Goal: Task Accomplishment & Management: Manage account settings

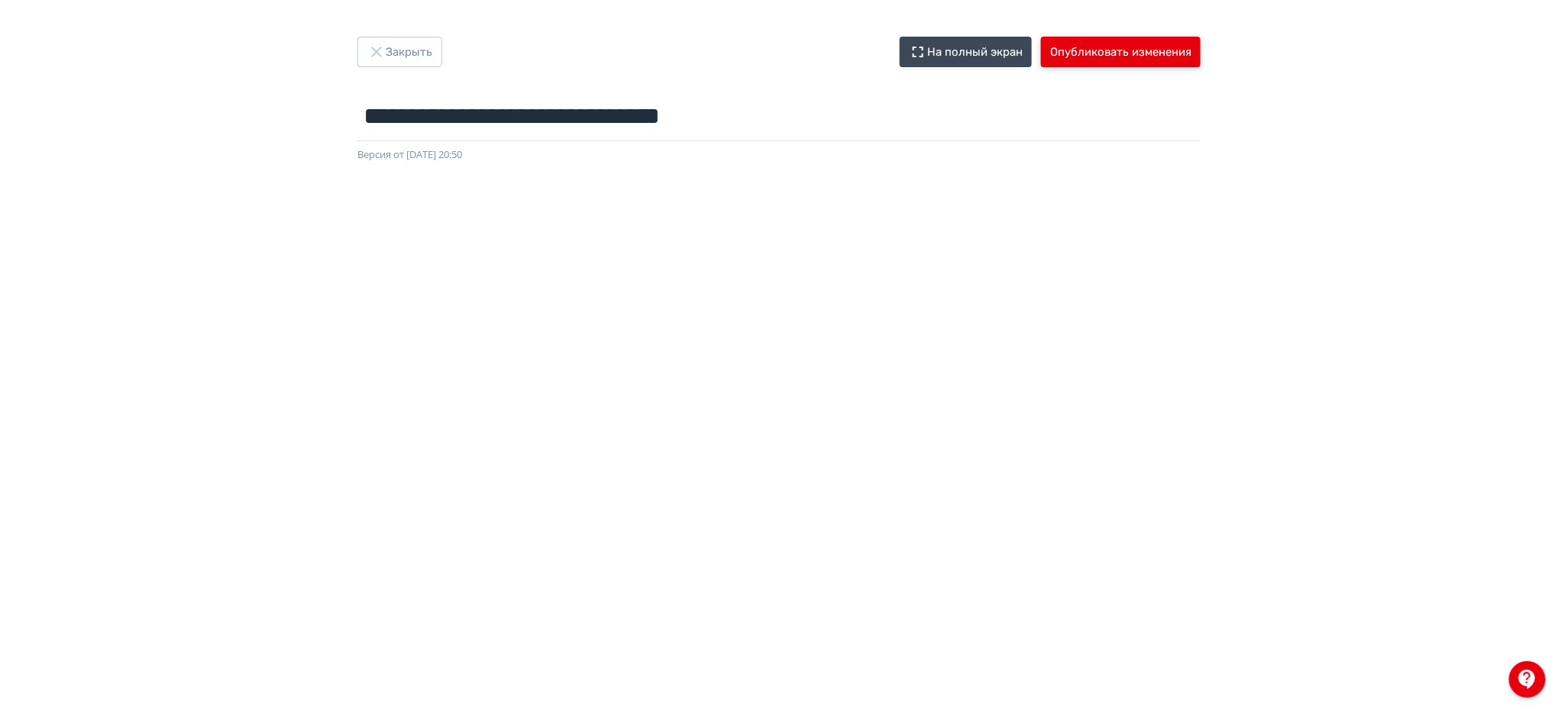
click at [1175, 41] on button "Опубликовать изменения" at bounding box center [1121, 52] width 160 height 31
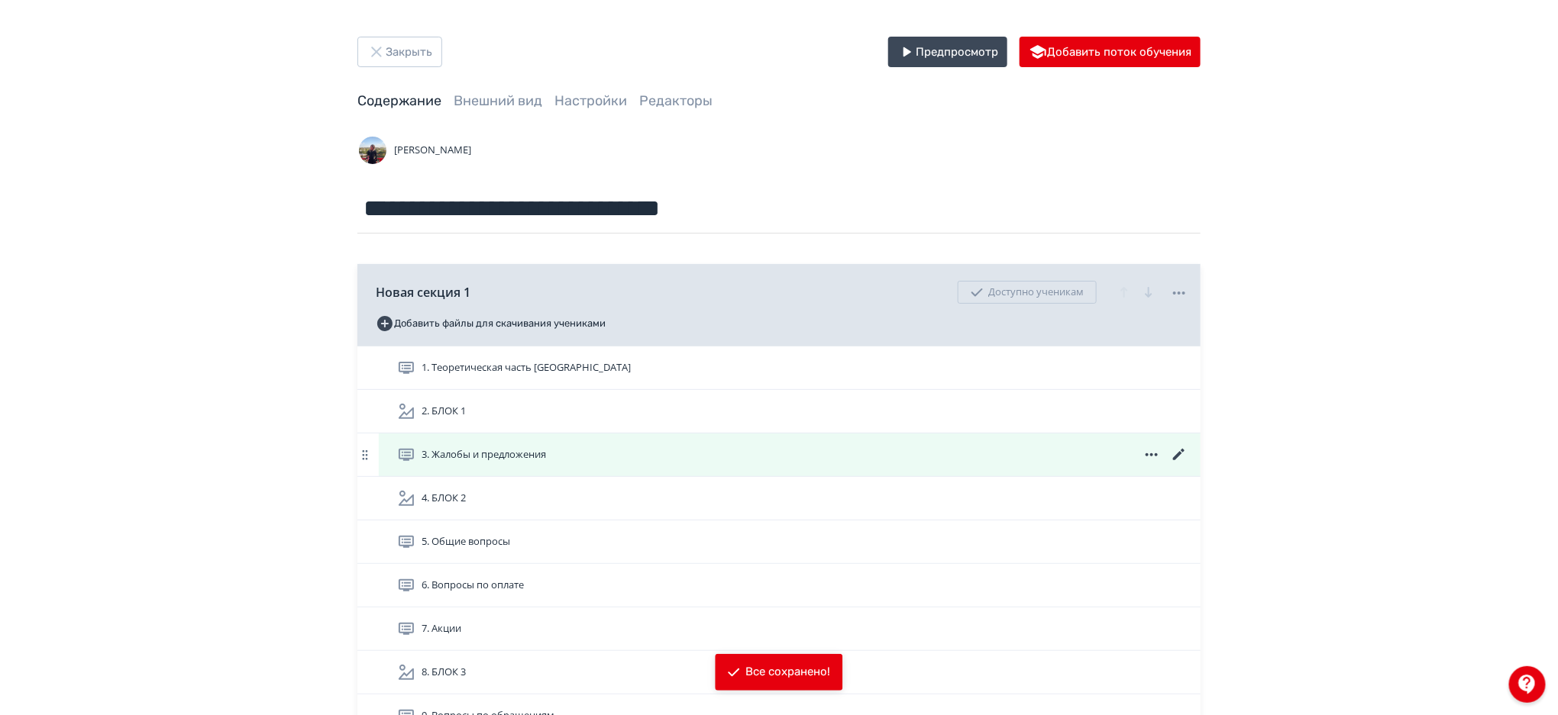
click at [1177, 458] on icon at bounding box center [1178, 454] width 11 height 11
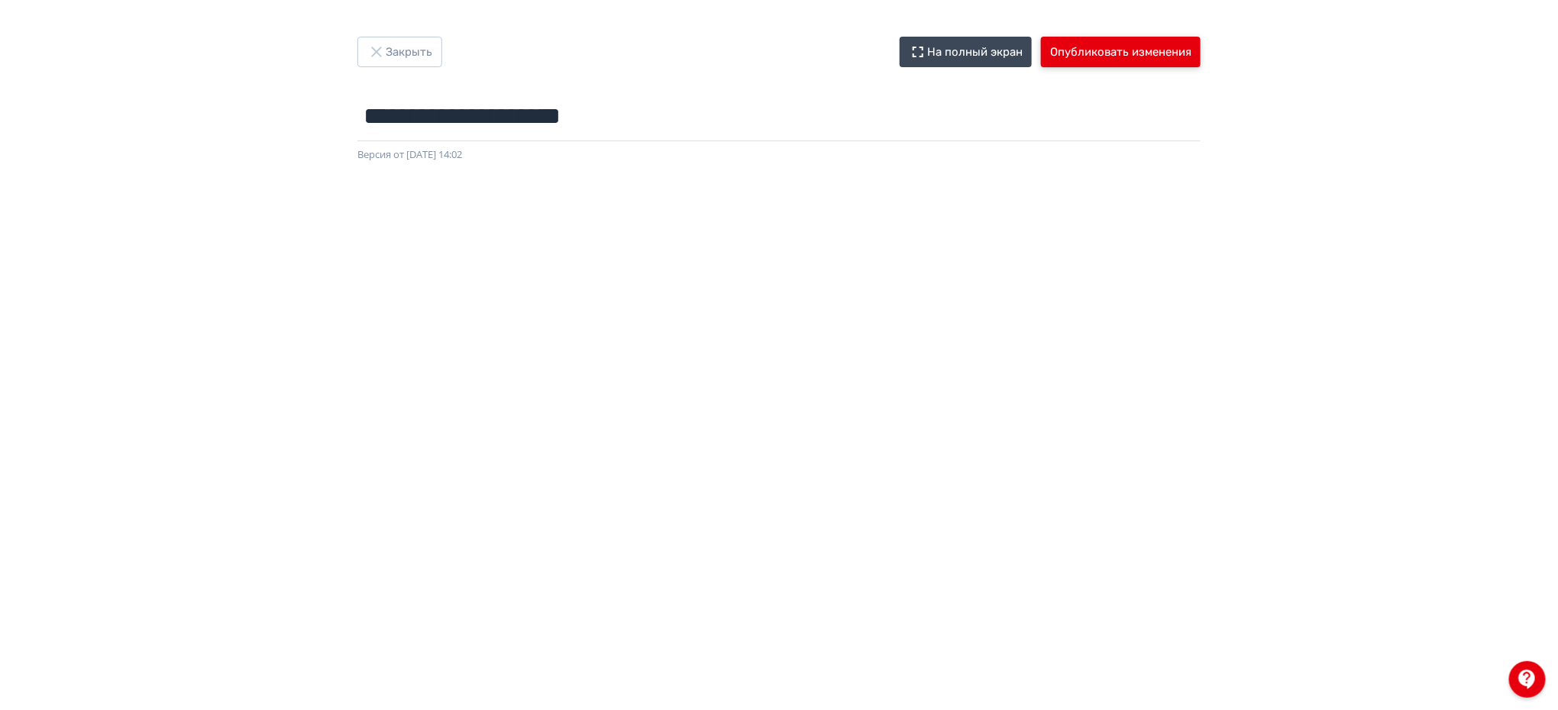
click at [1125, 41] on button "Опубликовать изменения" at bounding box center [1121, 52] width 160 height 31
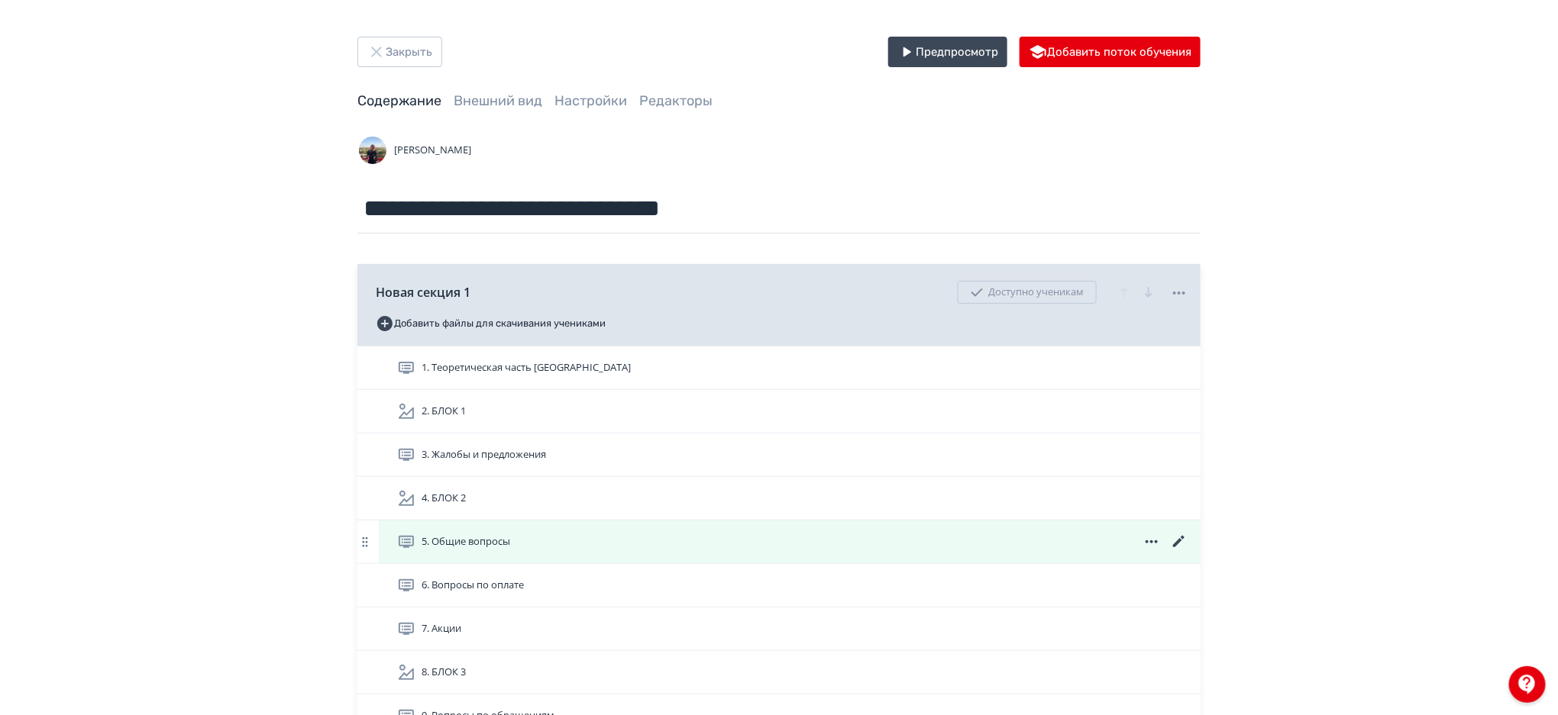
click at [1178, 539] on icon at bounding box center [1179, 542] width 18 height 18
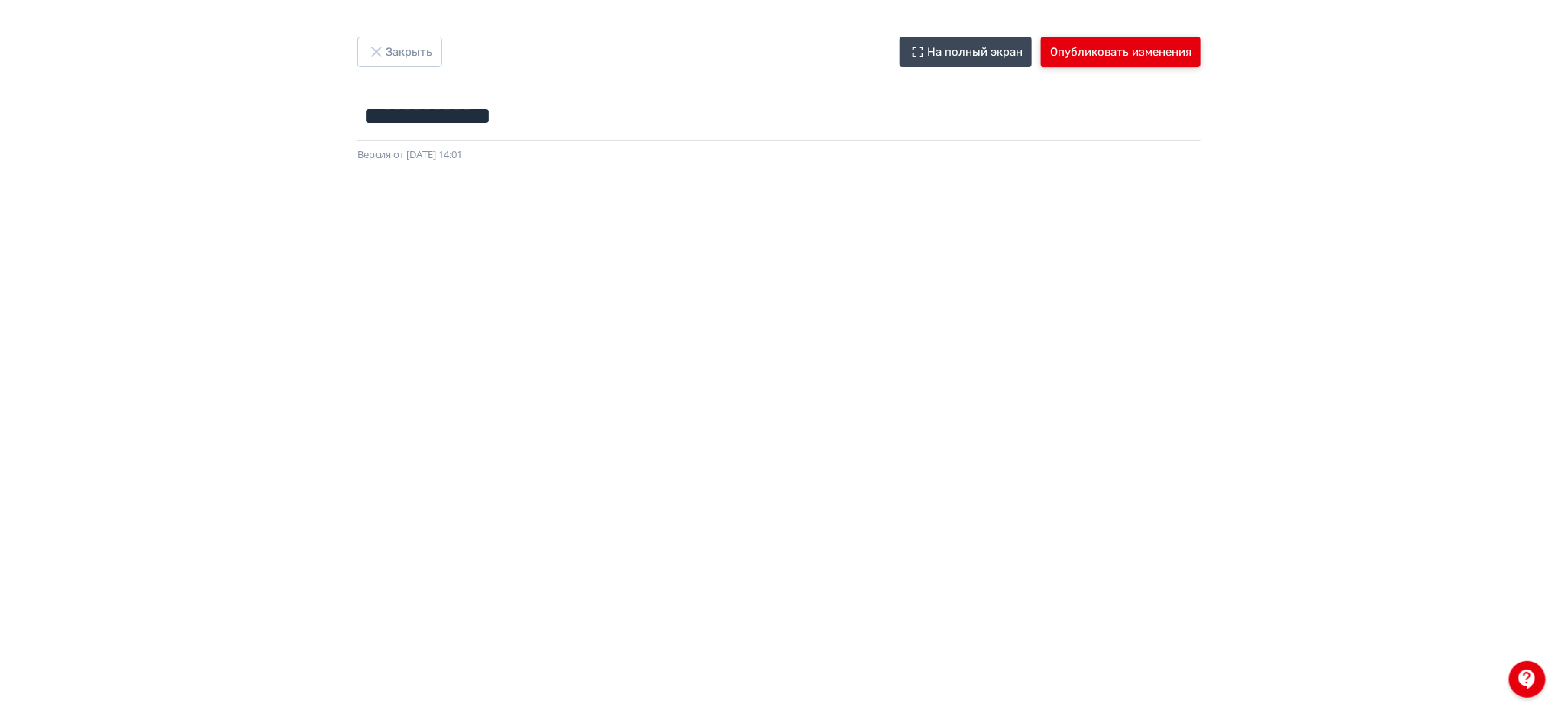
click at [1132, 50] on button "Опубликовать изменения" at bounding box center [1121, 52] width 160 height 31
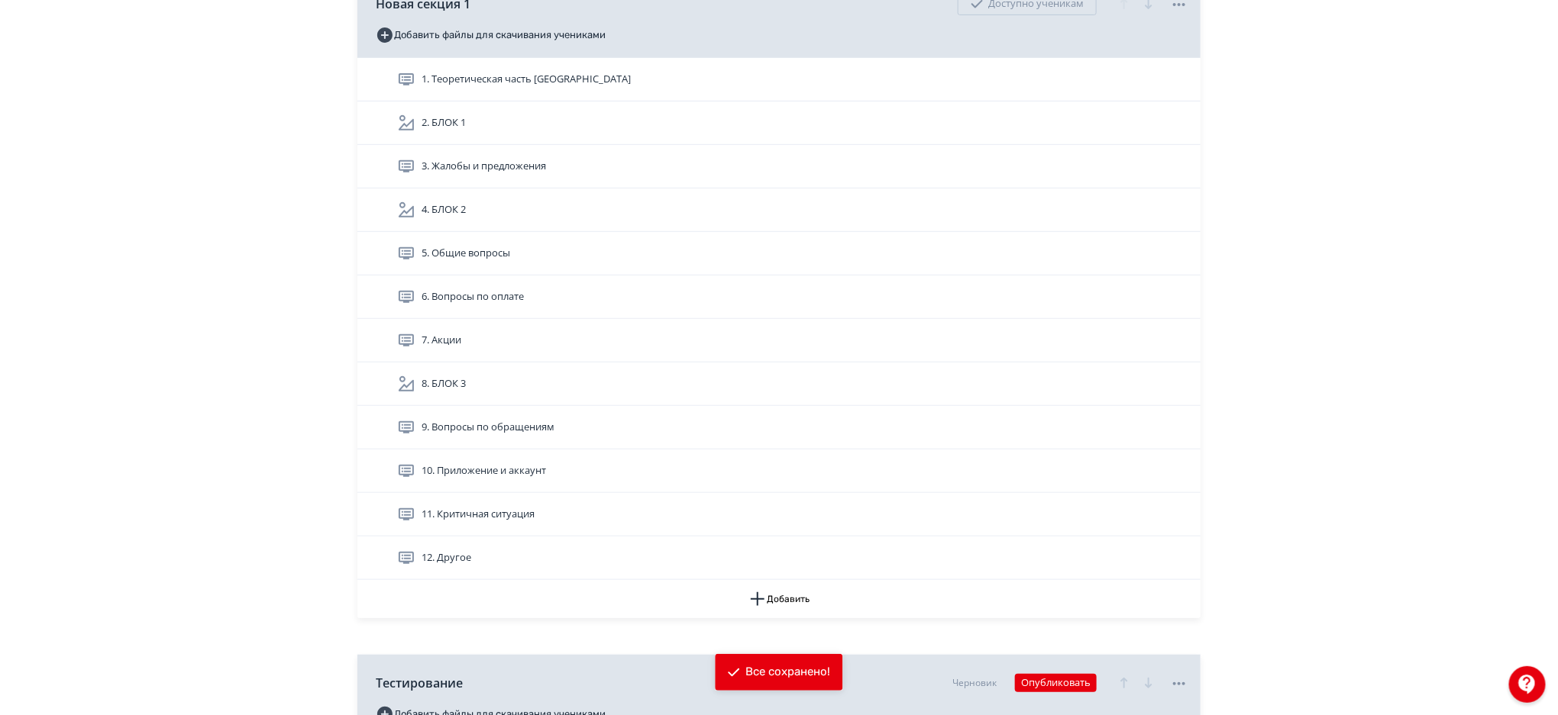
scroll to position [304, 0]
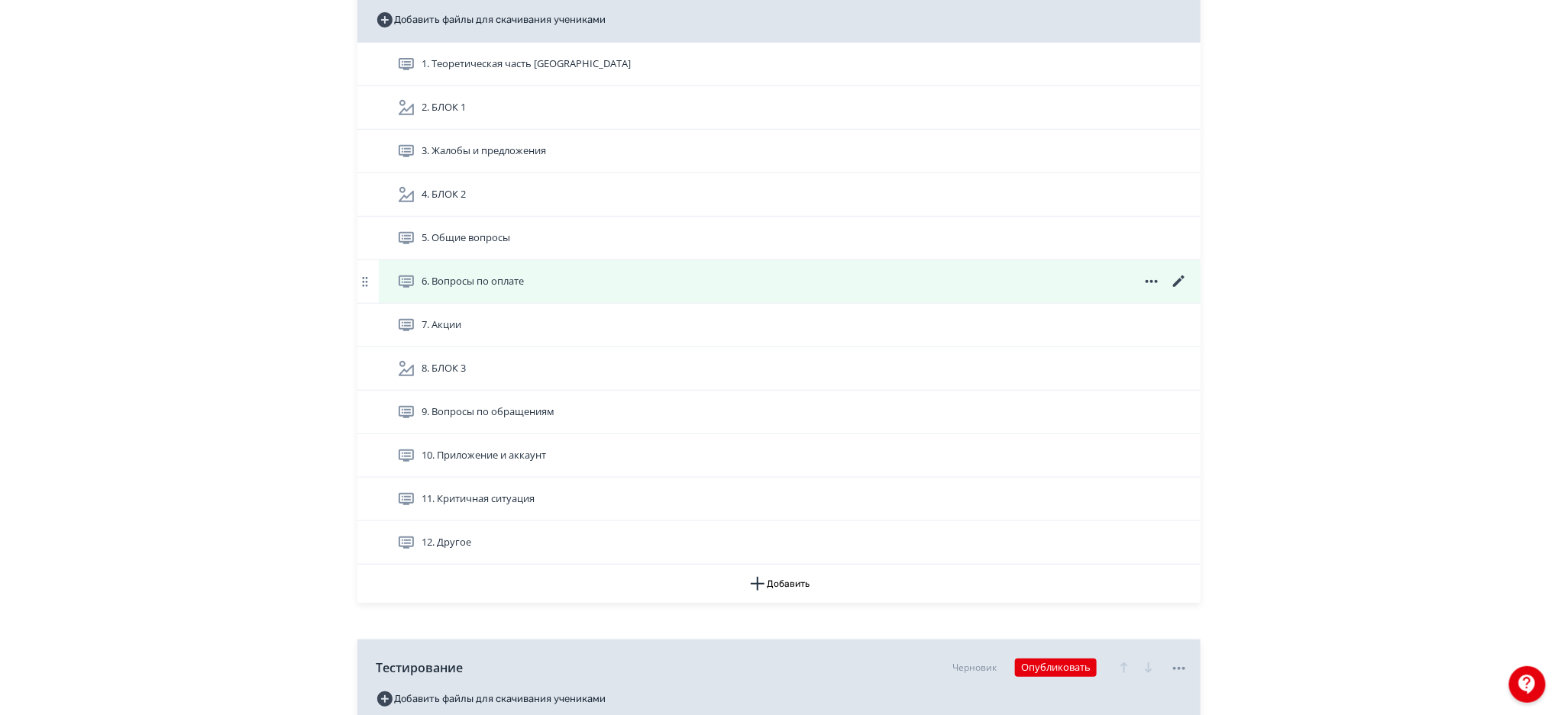
click at [1181, 279] on icon at bounding box center [1179, 282] width 18 height 18
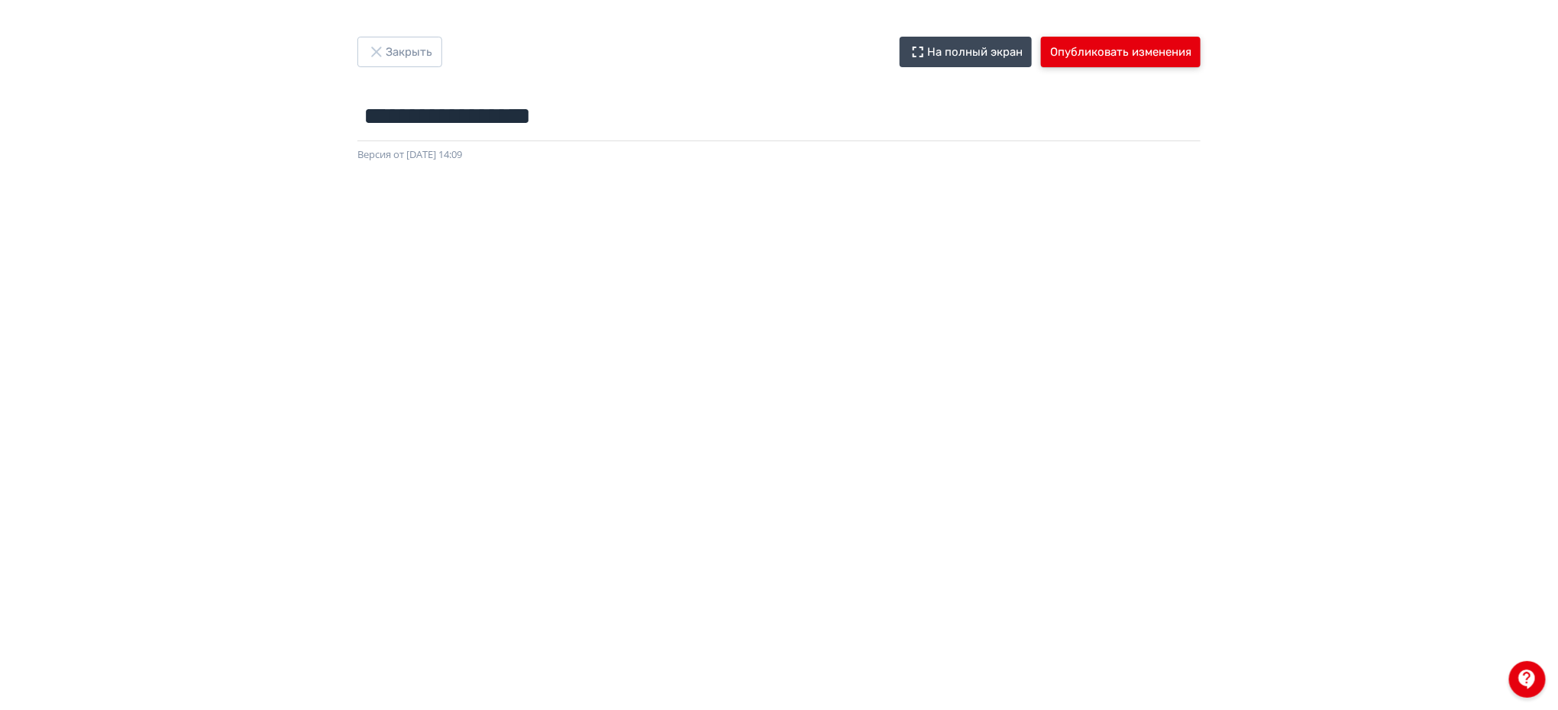
click at [1109, 48] on button "Опубликовать изменения" at bounding box center [1121, 52] width 160 height 31
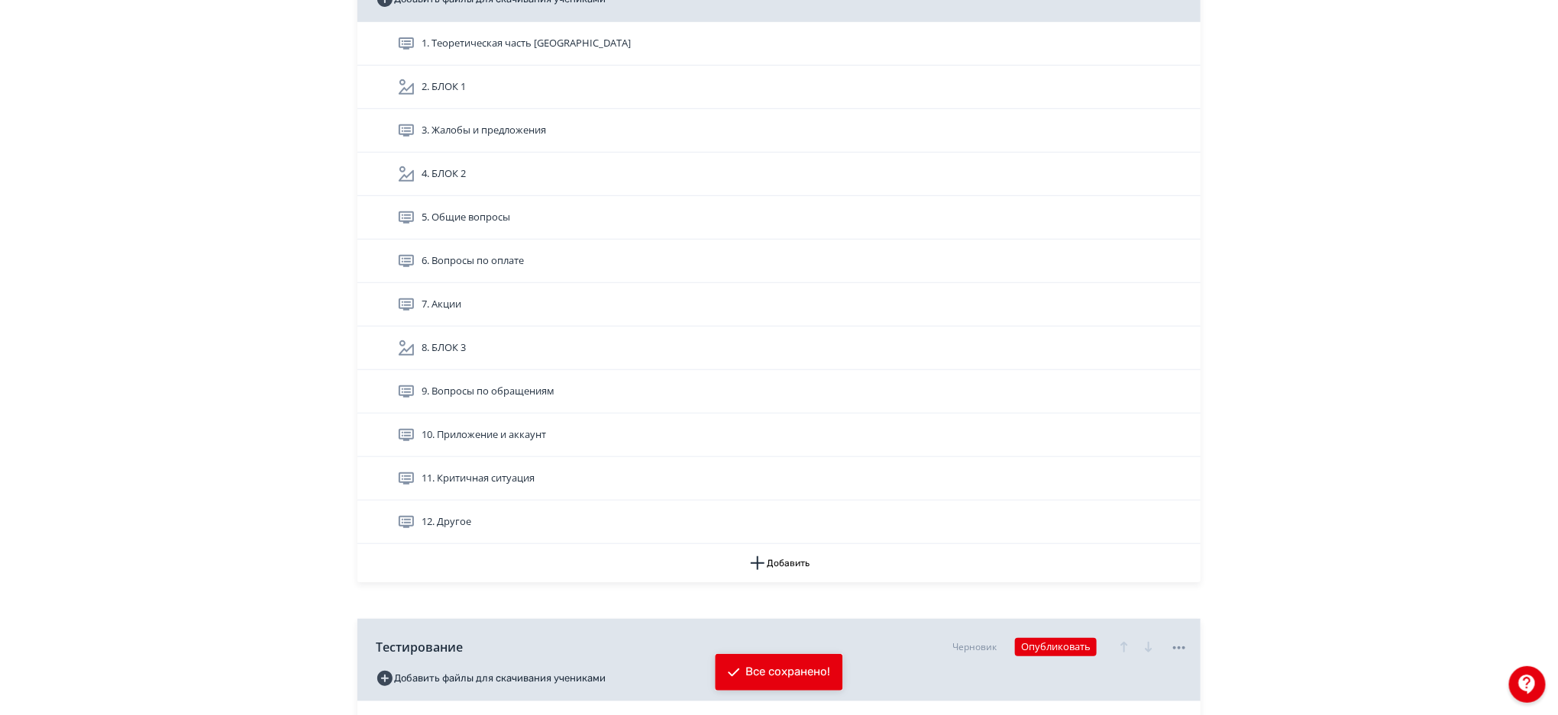
scroll to position [326, 0]
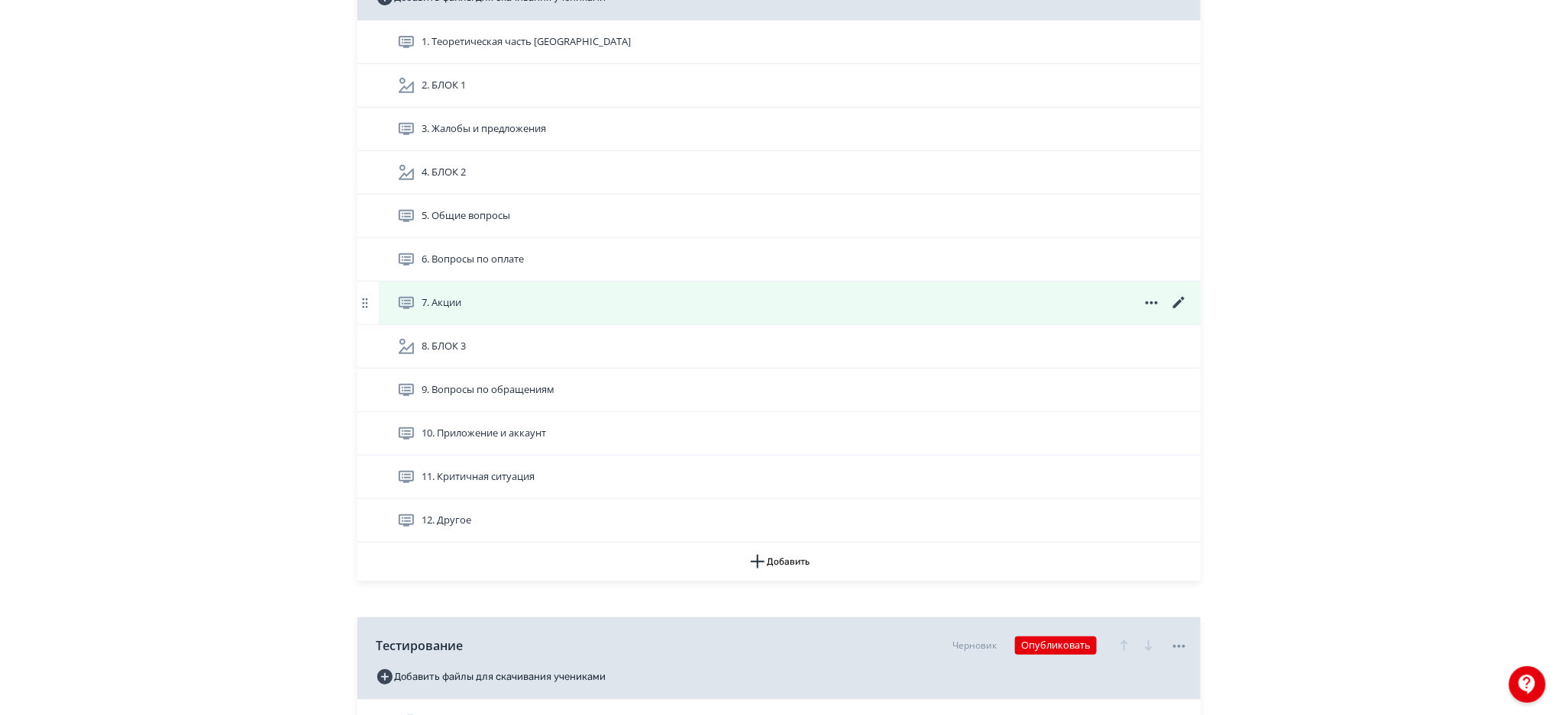
click at [1180, 302] on icon at bounding box center [1178, 302] width 11 height 11
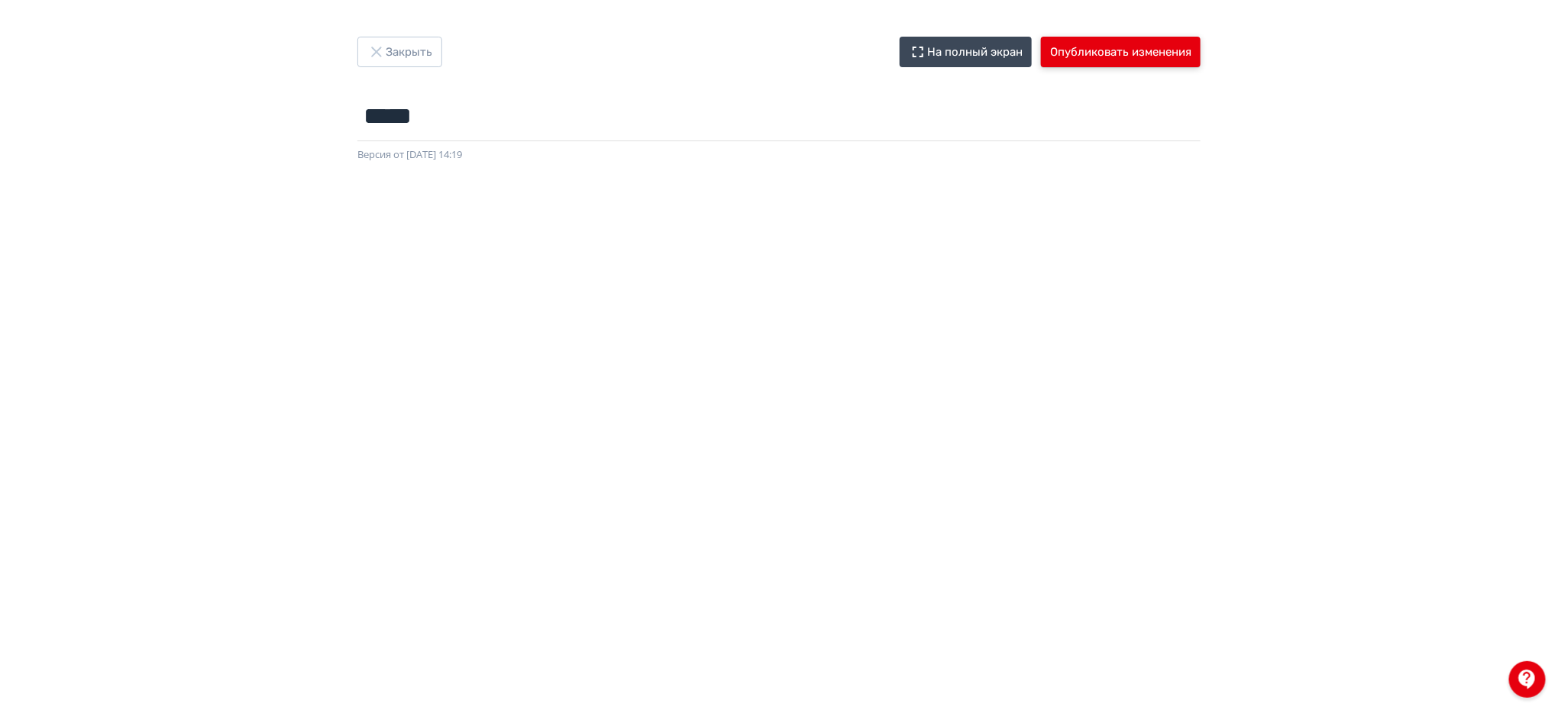
click at [1115, 48] on button "Опубликовать изменения" at bounding box center [1121, 52] width 160 height 31
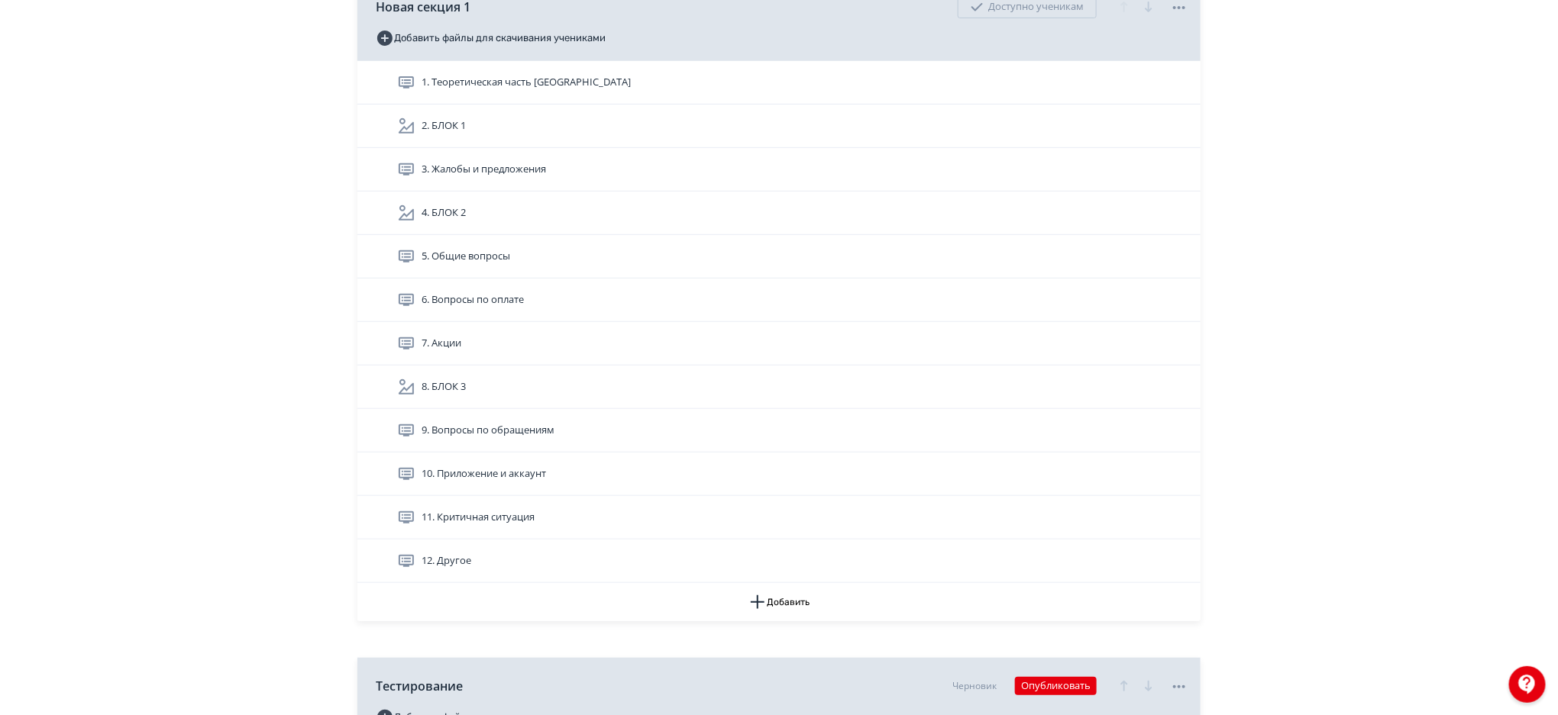
scroll to position [316, 0]
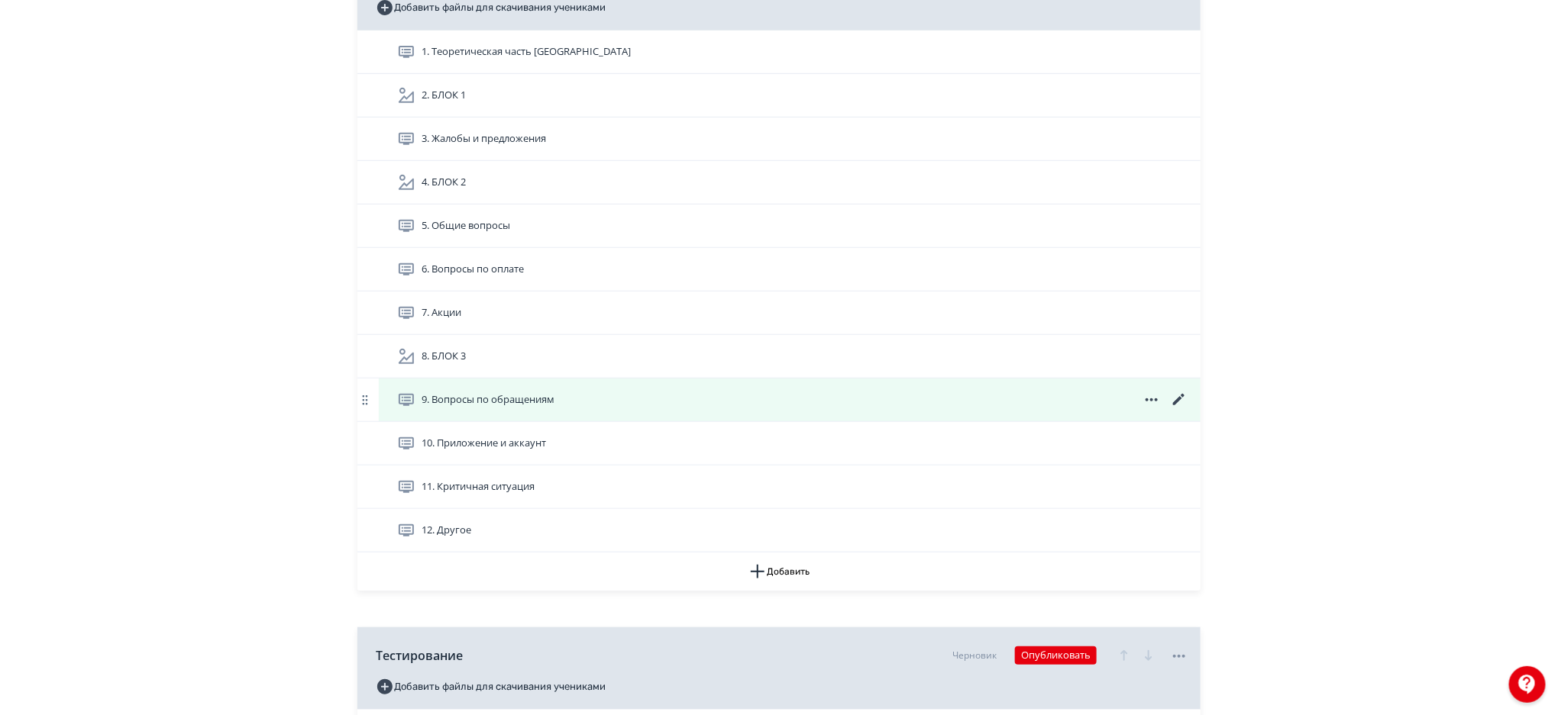
click at [1183, 401] on icon at bounding box center [1179, 400] width 18 height 18
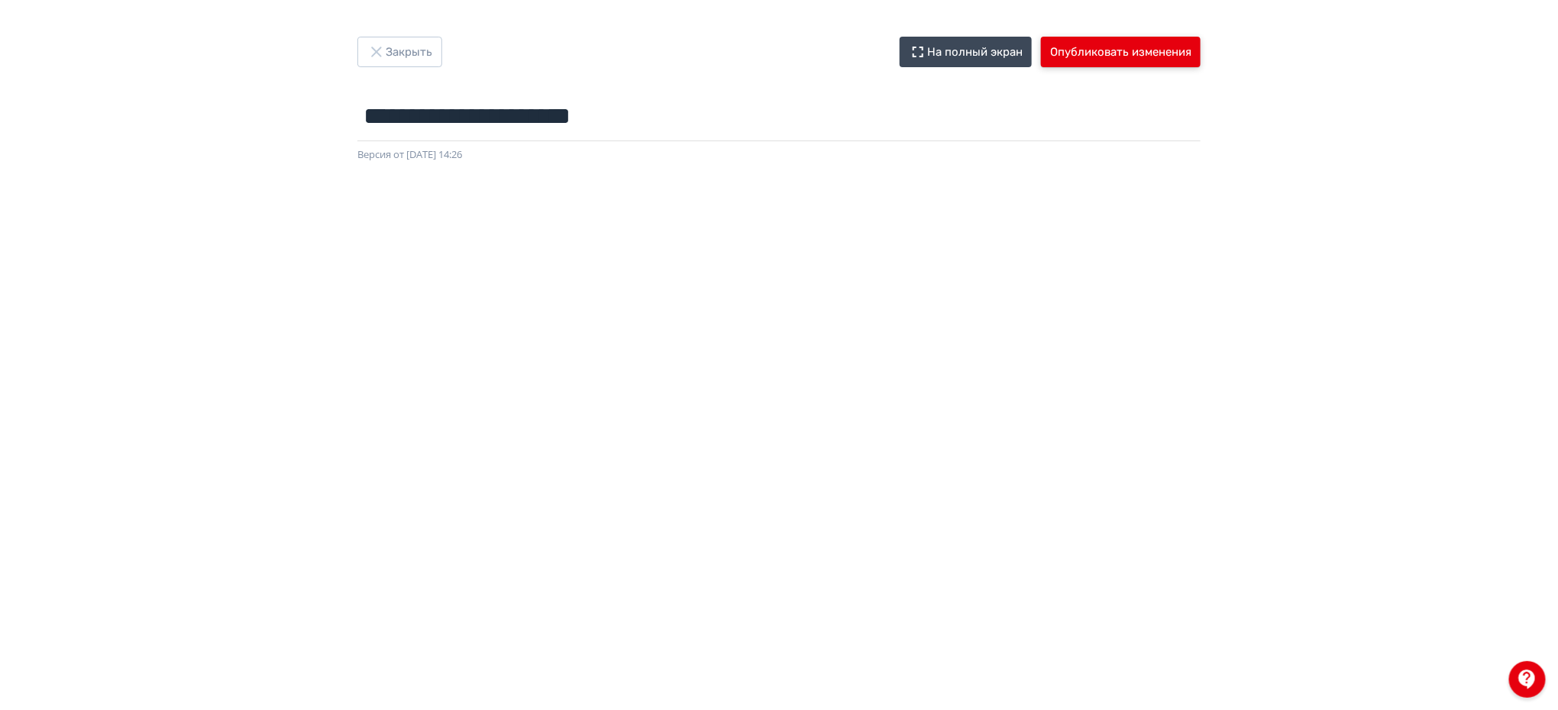
click at [1151, 41] on button "Опубликовать изменения" at bounding box center [1121, 52] width 160 height 31
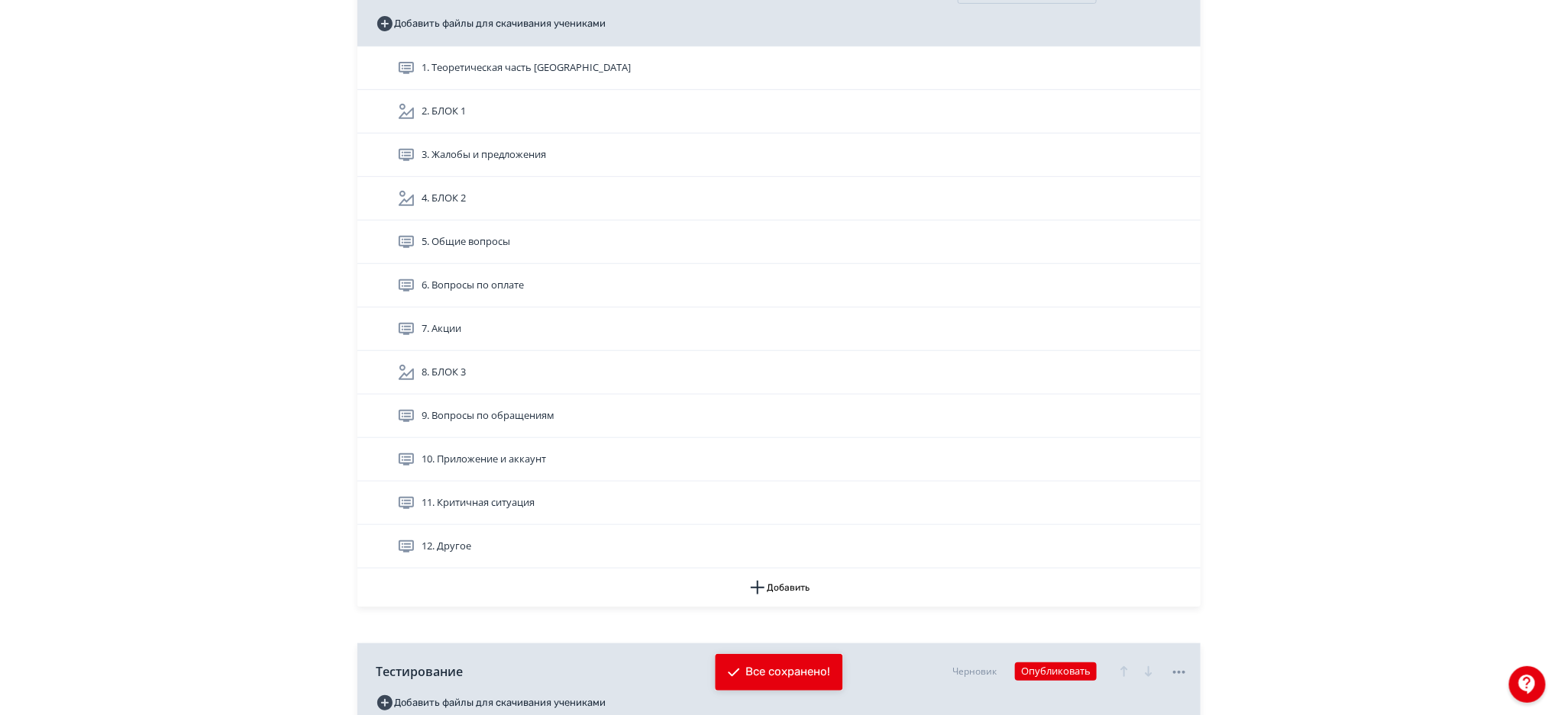
scroll to position [319, 0]
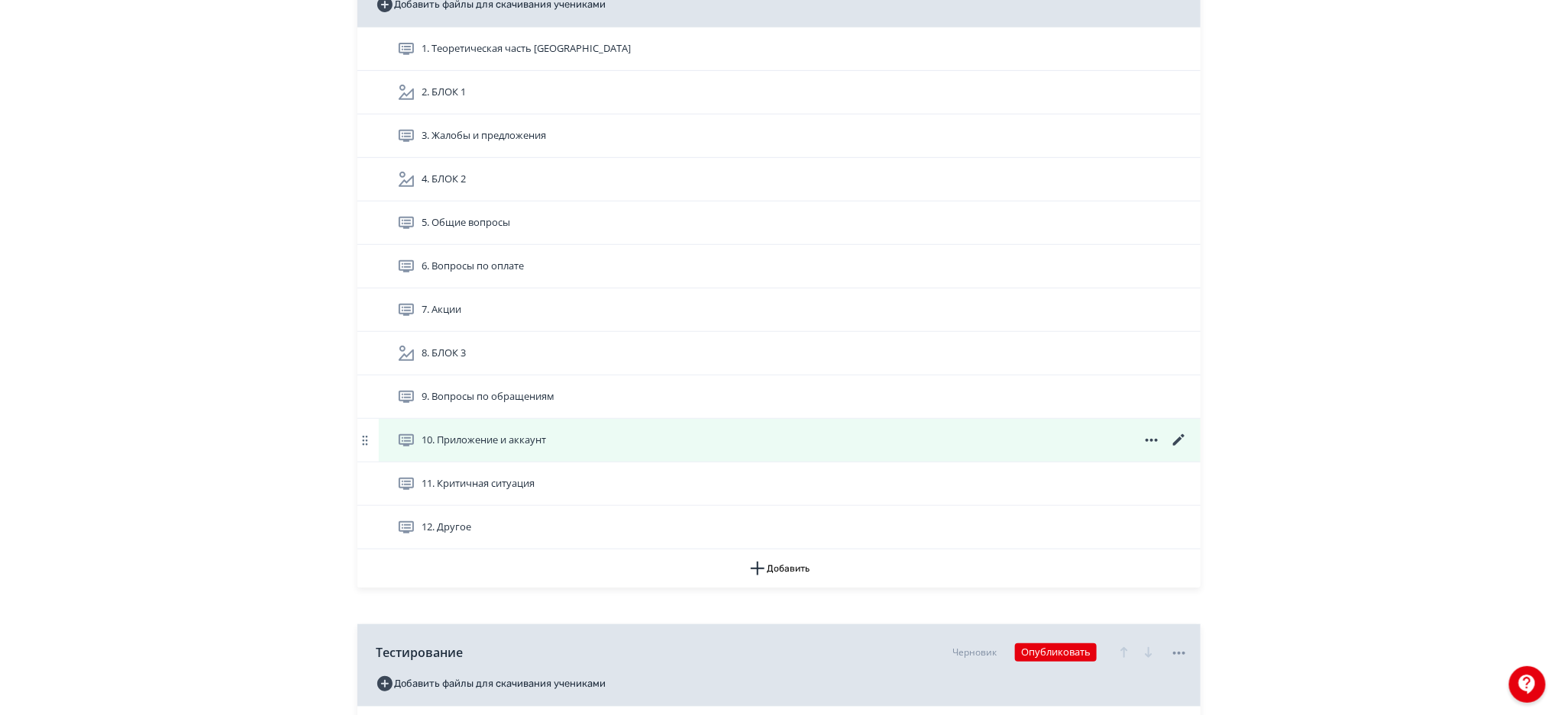
click at [1173, 441] on icon at bounding box center [1179, 440] width 18 height 18
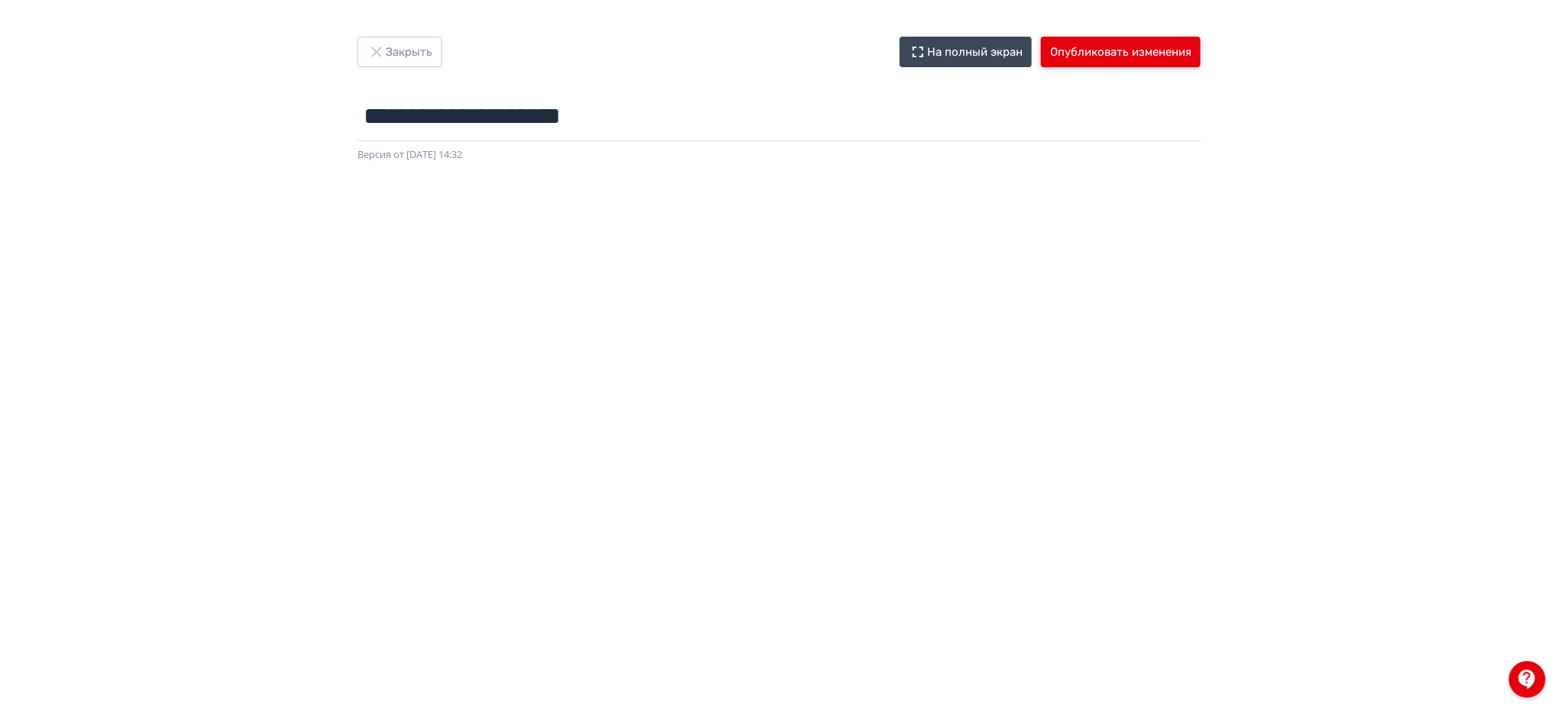
click at [1107, 57] on button "Опубликовать изменения" at bounding box center [1121, 52] width 160 height 31
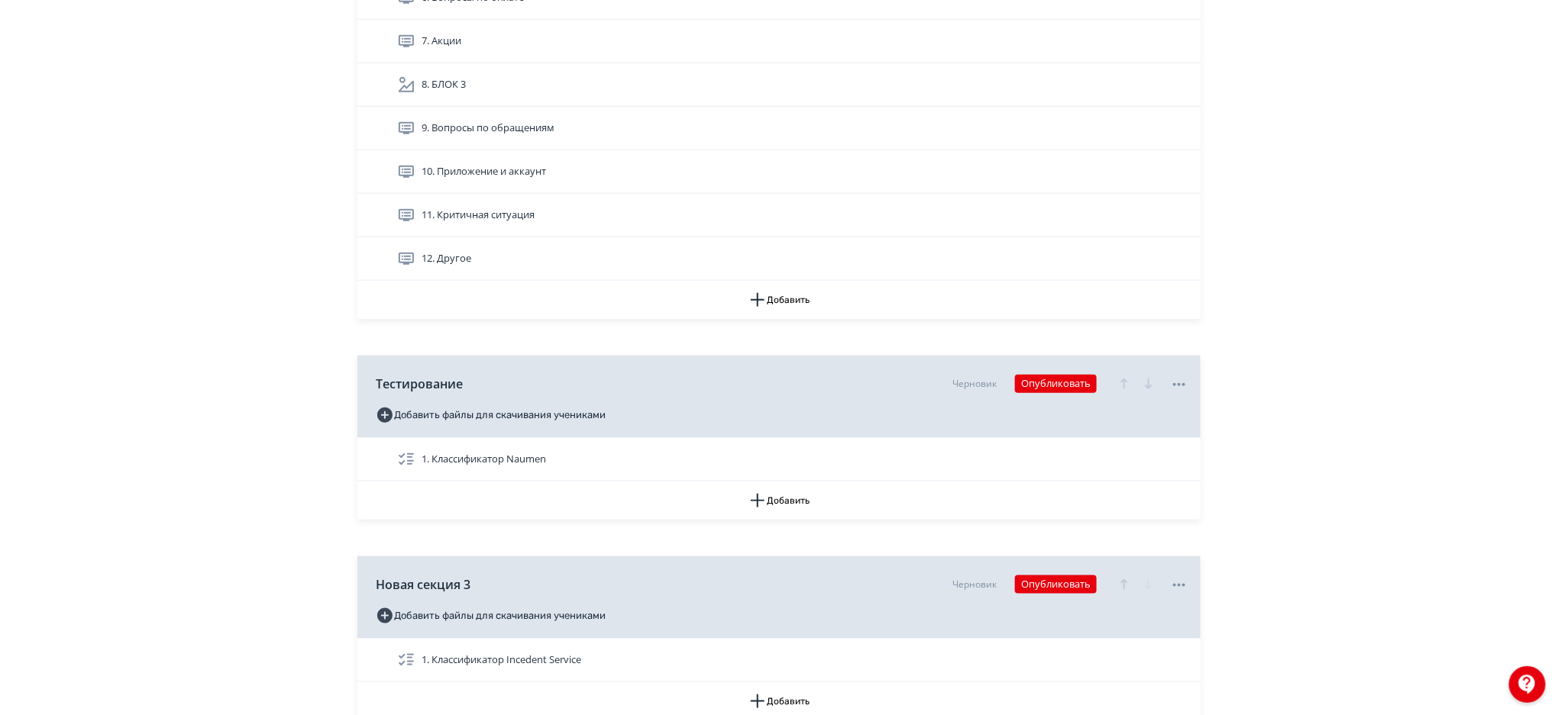
scroll to position [557, 0]
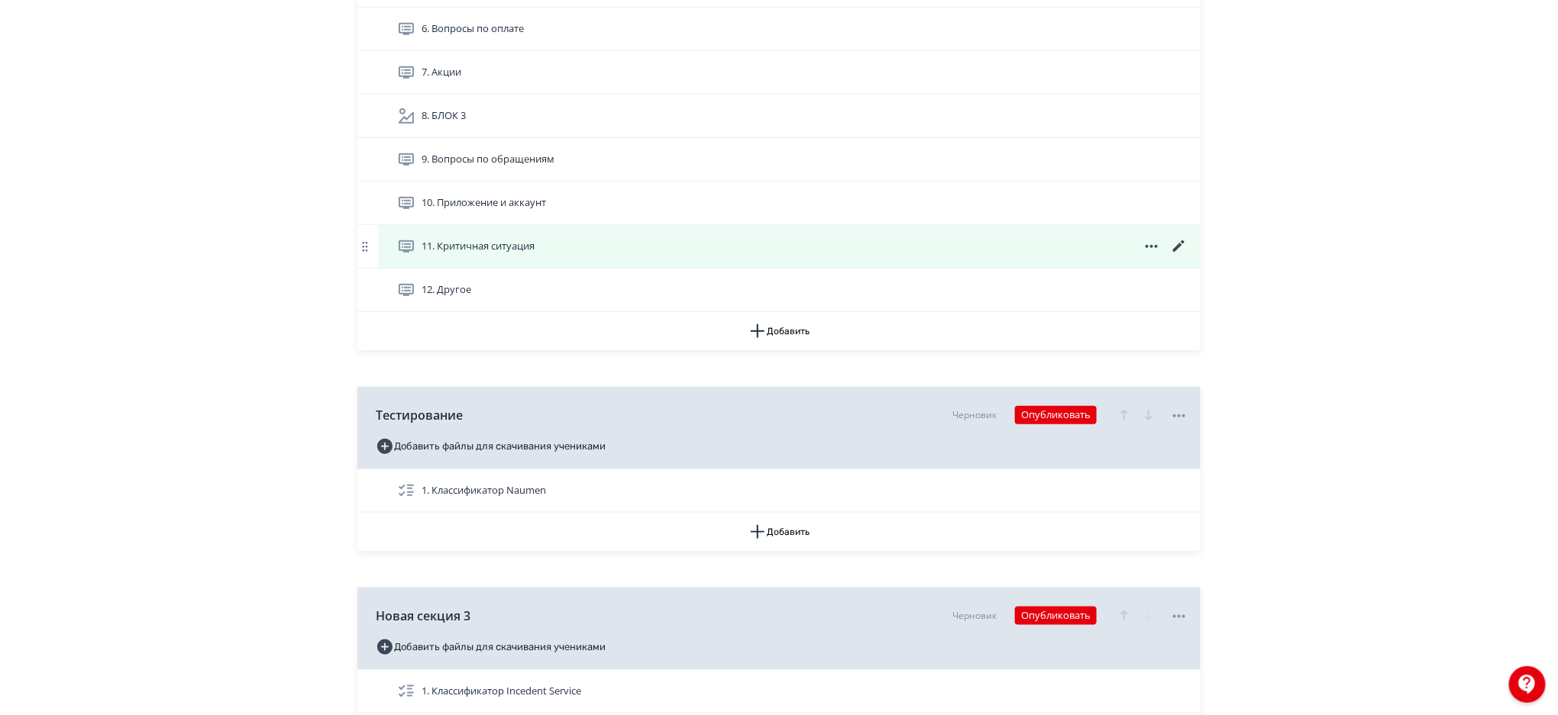
click at [1180, 244] on icon at bounding box center [1178, 246] width 11 height 11
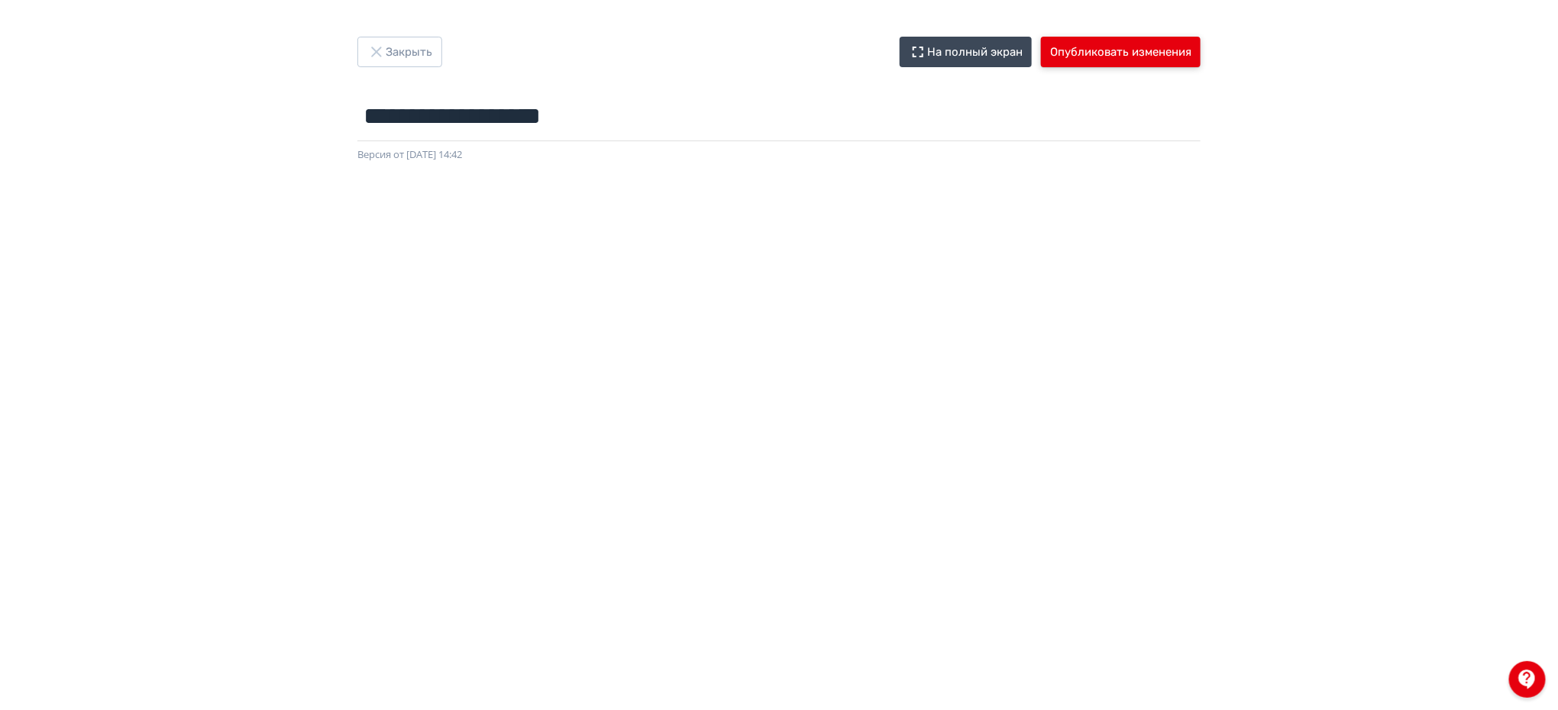
click at [1136, 43] on button "Опубликовать изменения" at bounding box center [1121, 52] width 160 height 31
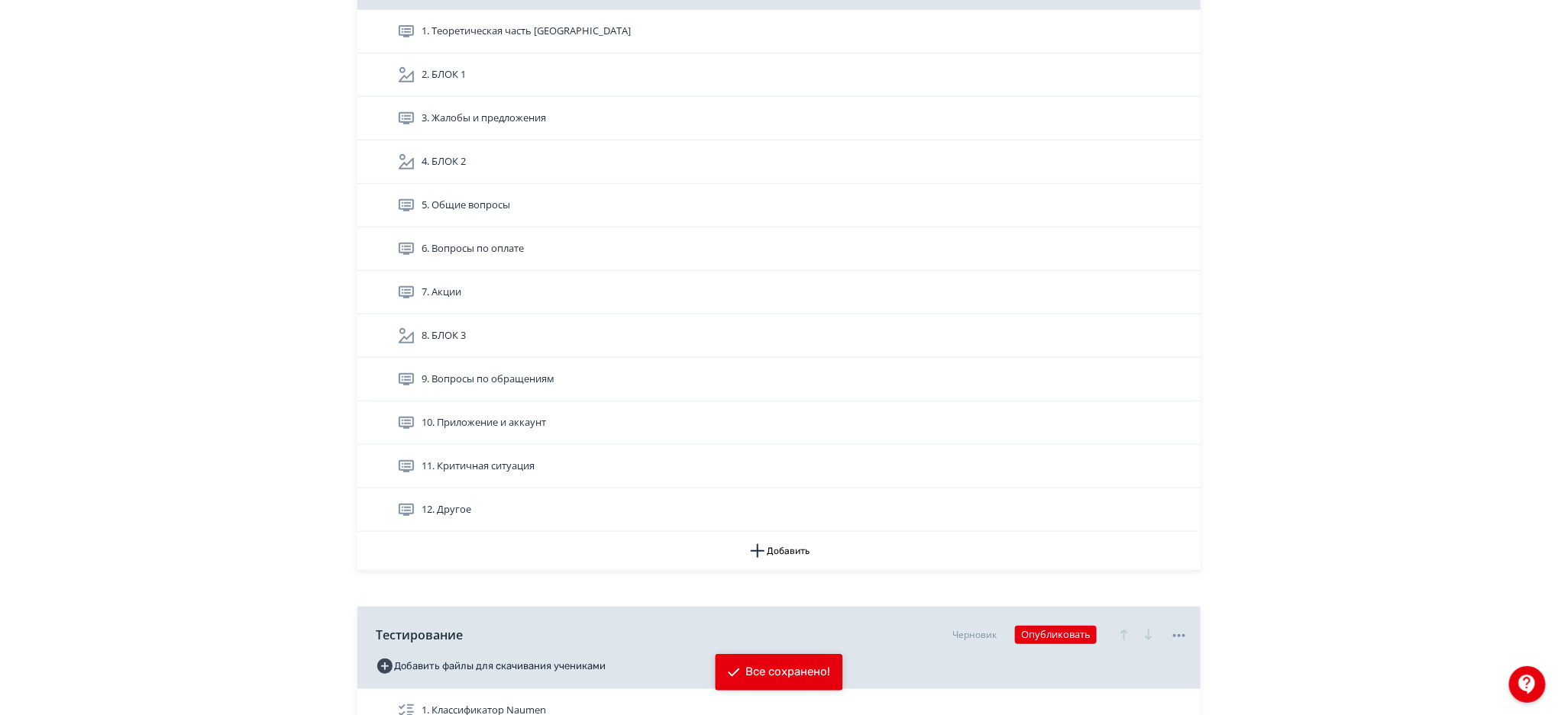
scroll to position [345, 0]
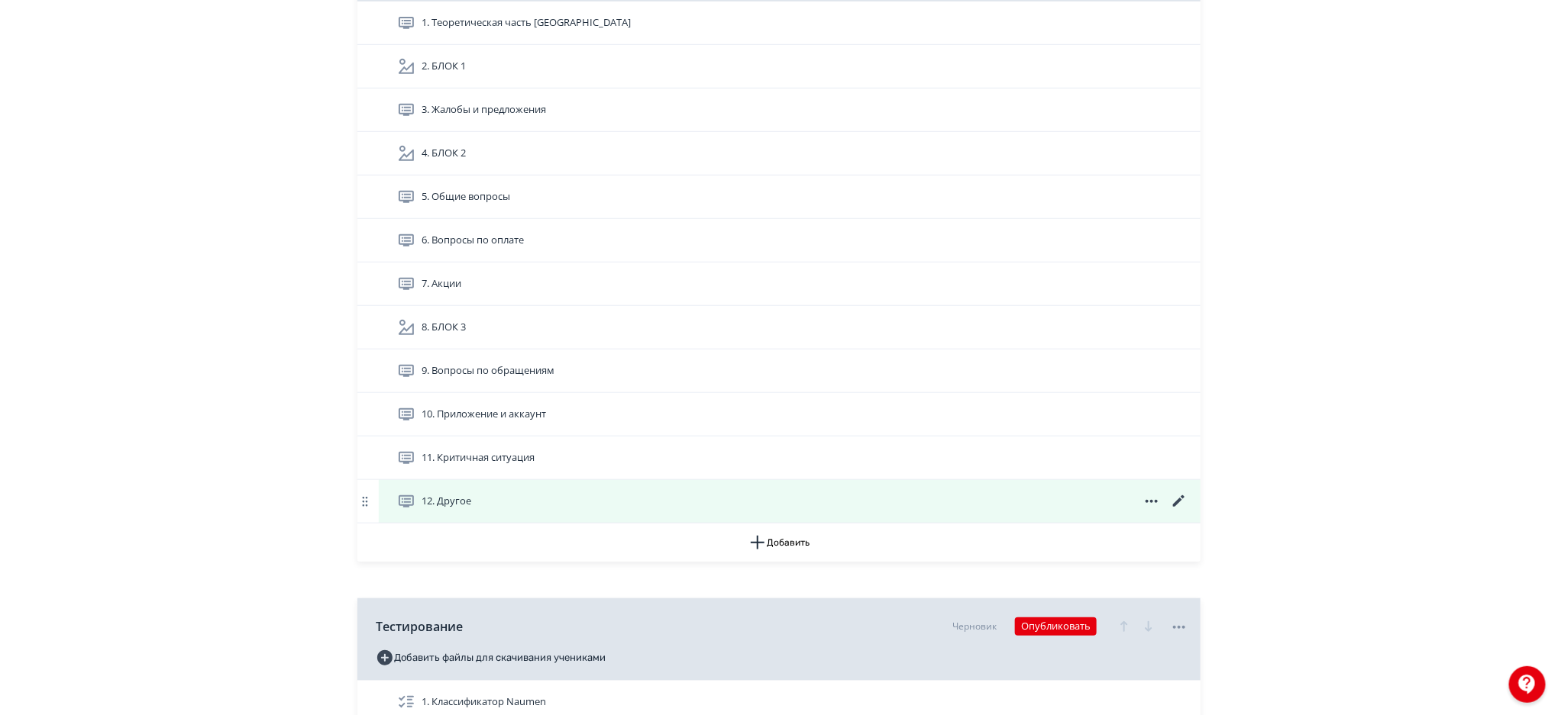
click at [1179, 502] on icon at bounding box center [1178, 501] width 11 height 11
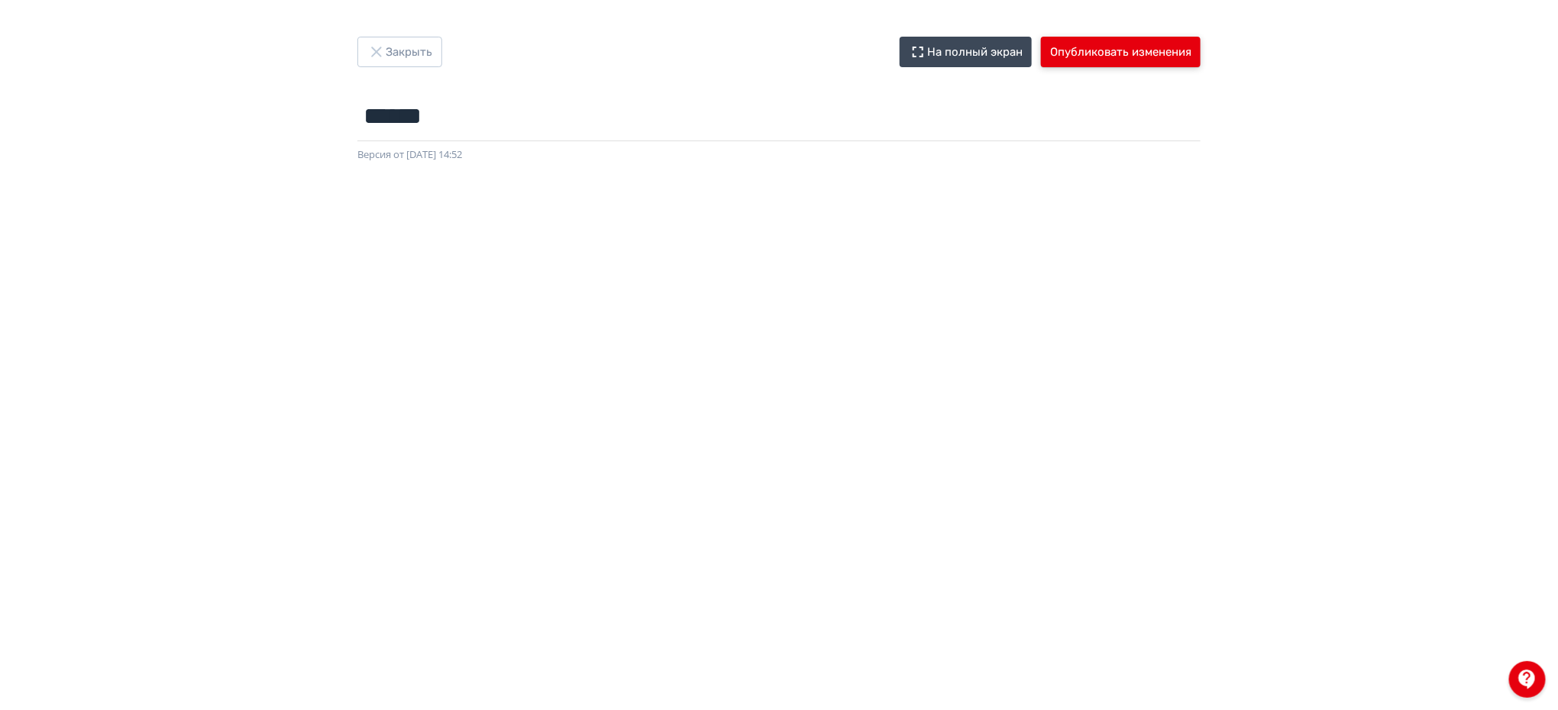
click at [1165, 50] on button "Опубликовать изменения" at bounding box center [1121, 52] width 160 height 31
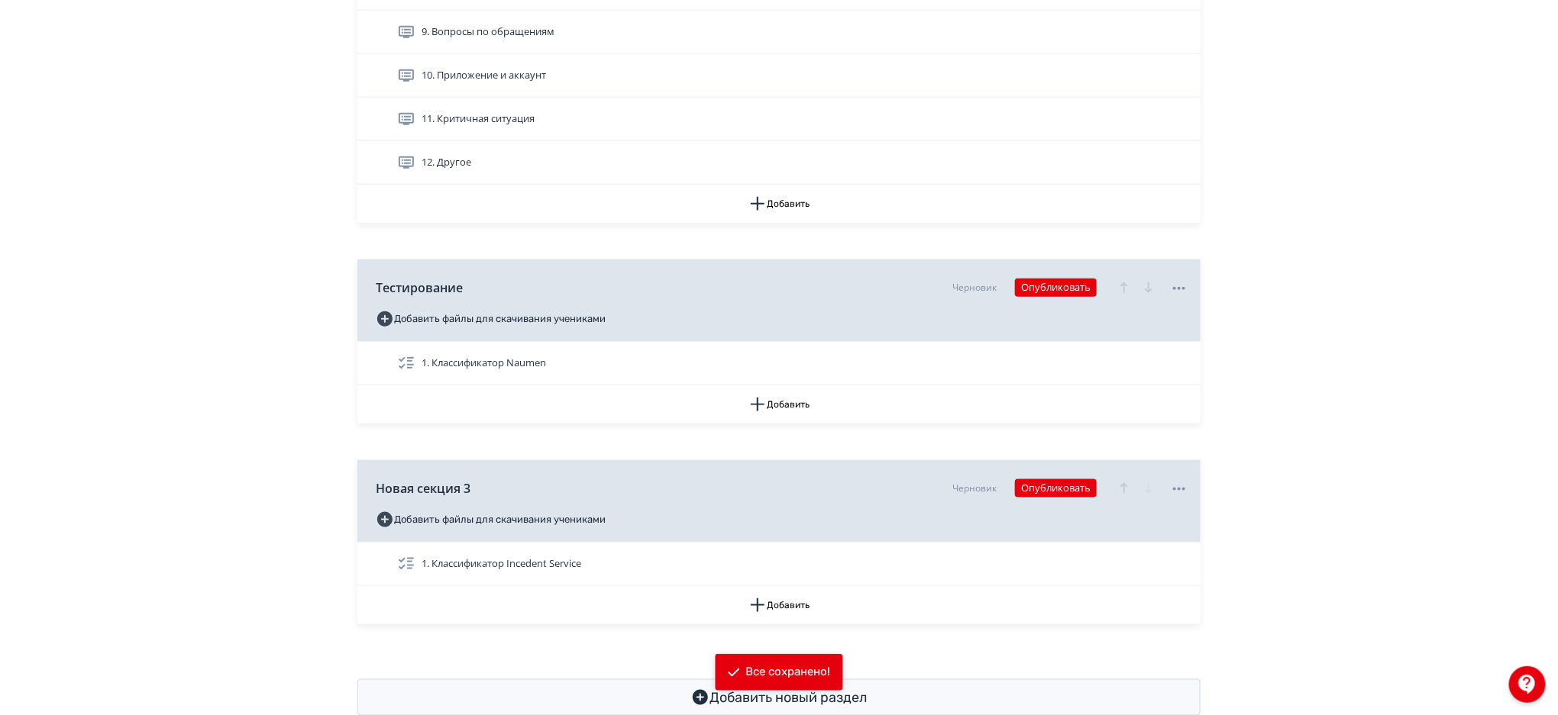
scroll to position [704, 0]
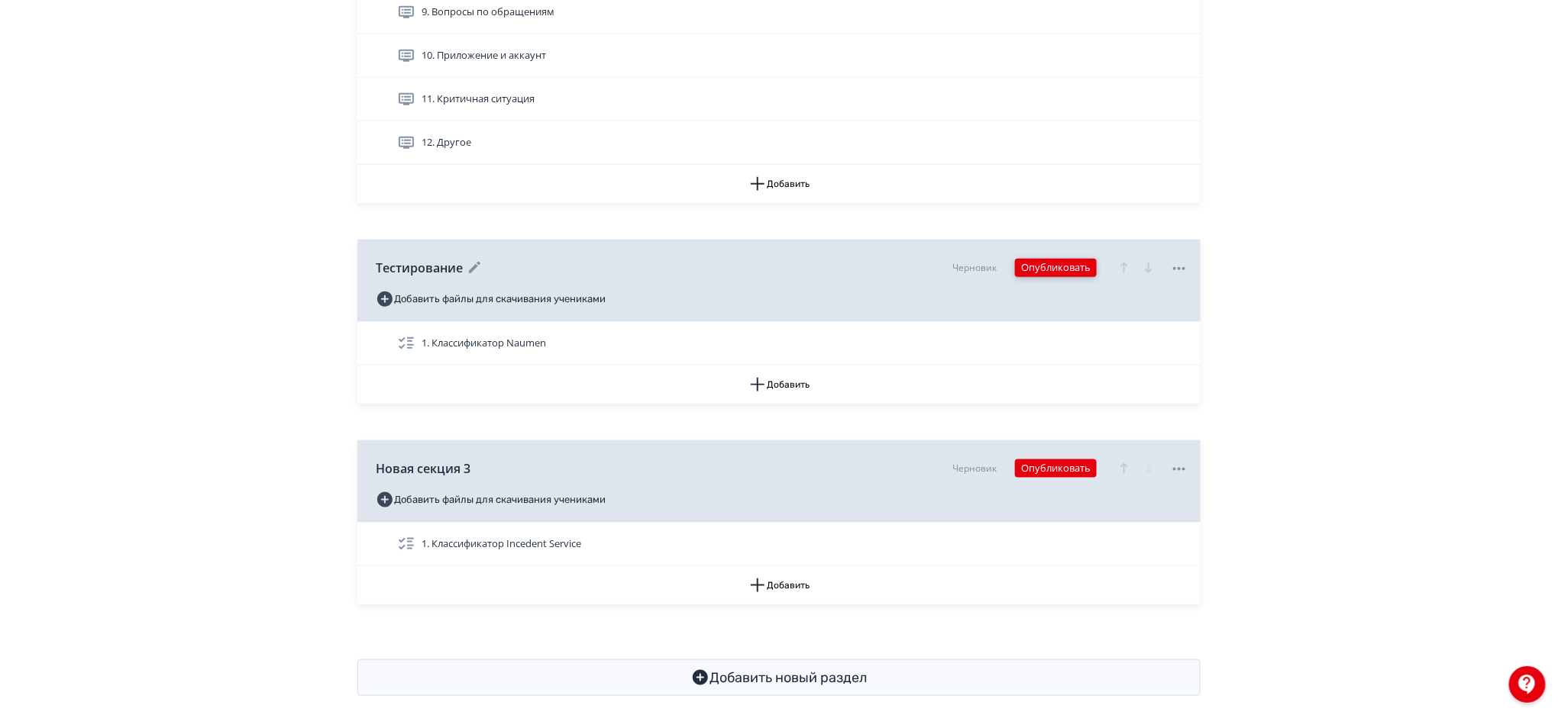
click at [1077, 263] on button "Опубликовать" at bounding box center [1056, 268] width 82 height 18
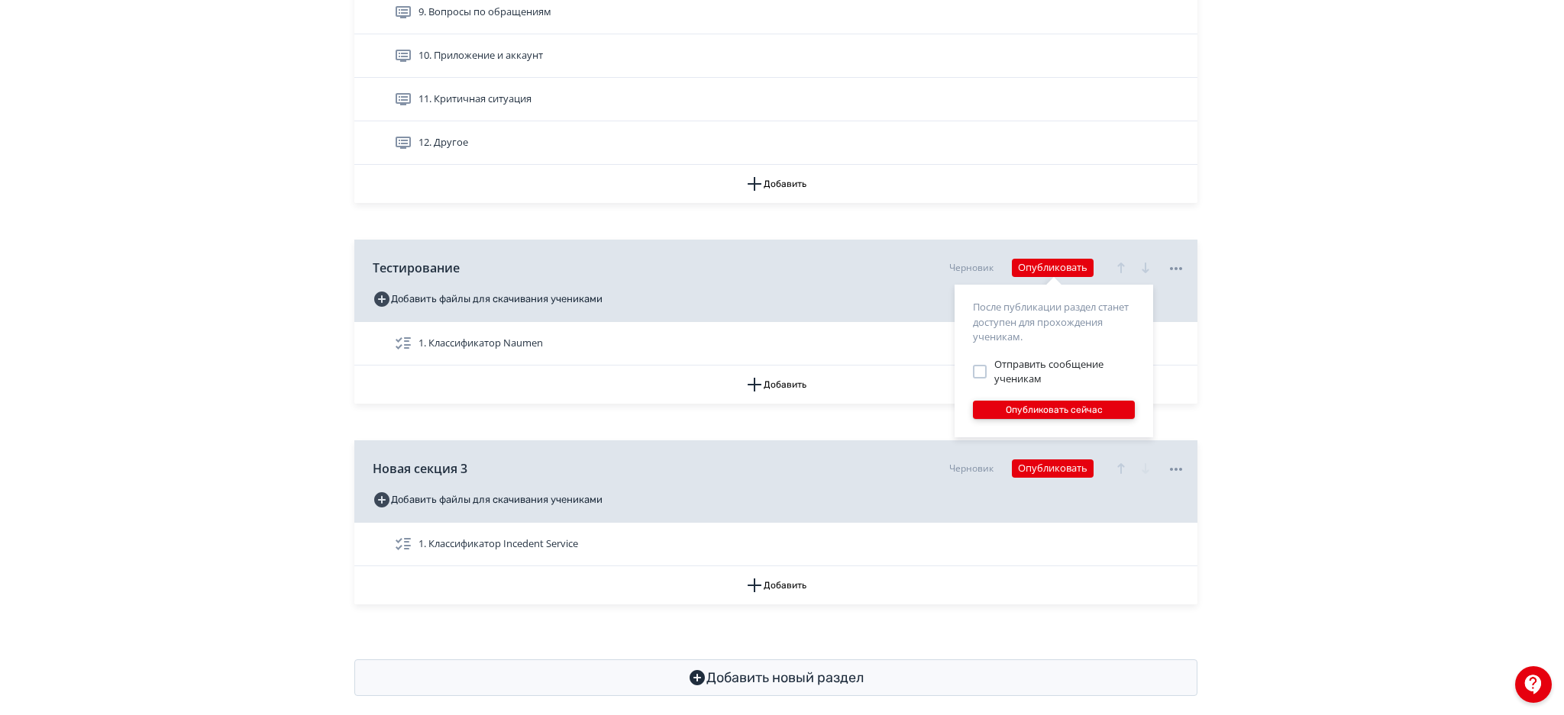
click at [1055, 404] on button "Опубликовать сейчас" at bounding box center [1054, 410] width 162 height 18
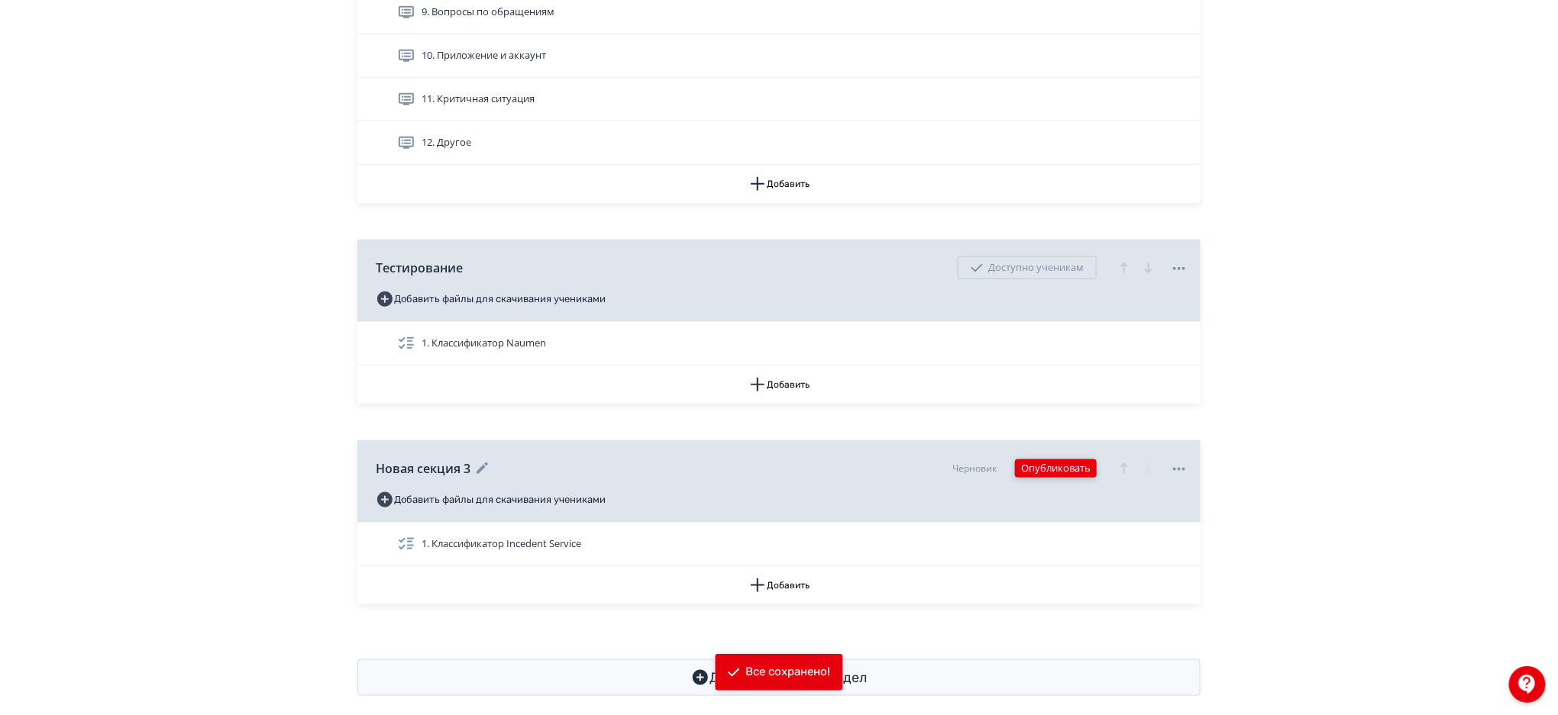
click at [1054, 465] on button "Опубликовать" at bounding box center [1056, 469] width 82 height 18
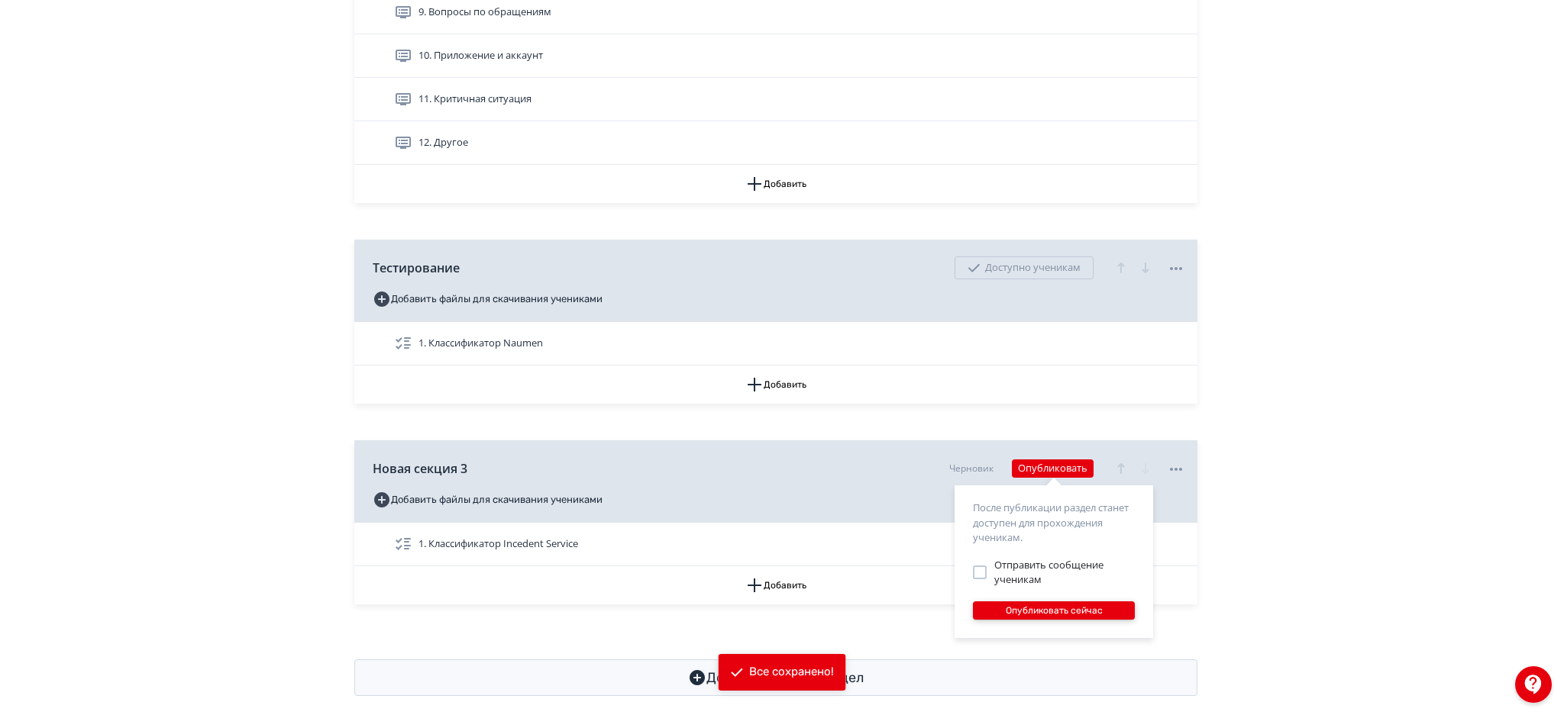
click at [1035, 611] on button "Опубликовать сейчас" at bounding box center [1054, 611] width 162 height 18
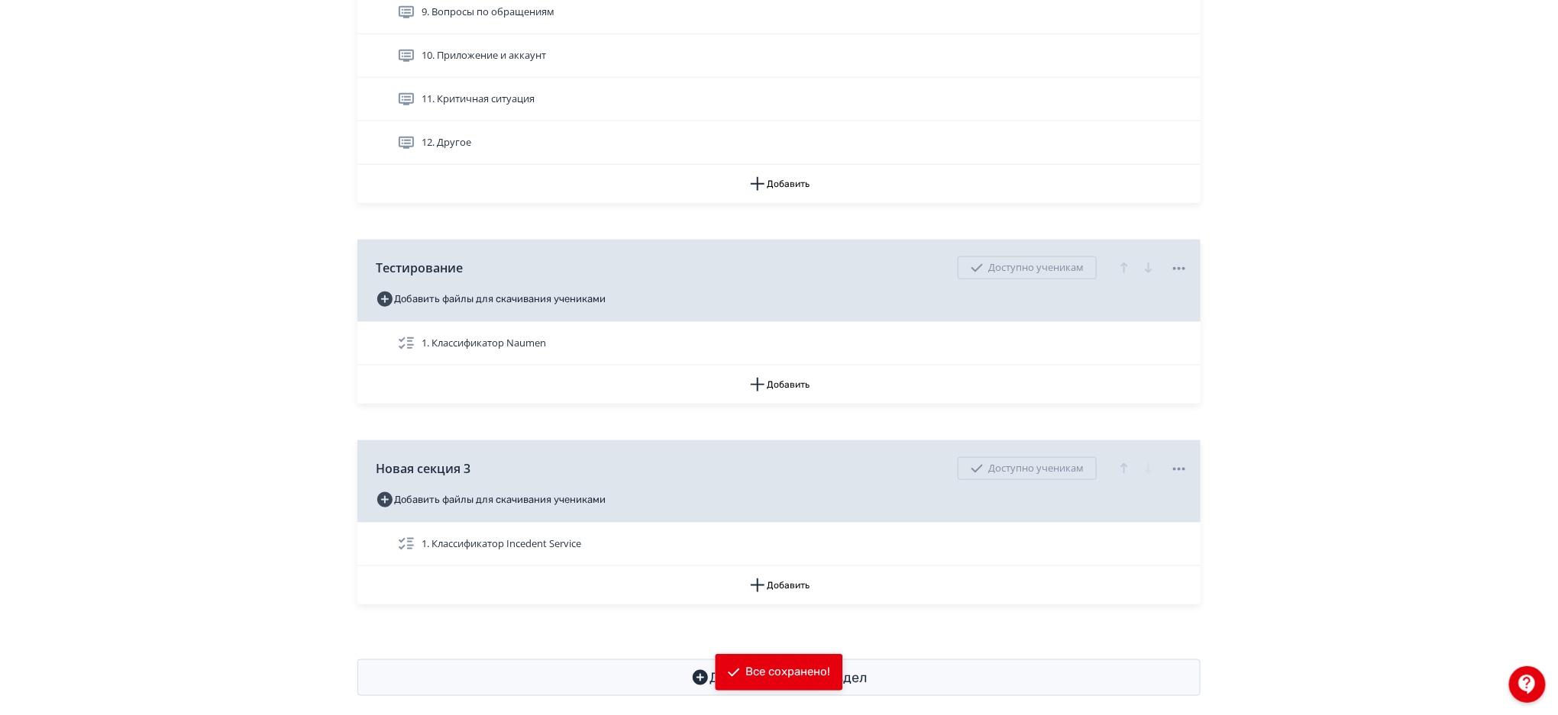
click at [1532, 221] on div "**********" at bounding box center [779, 14] width 1558 height 1437
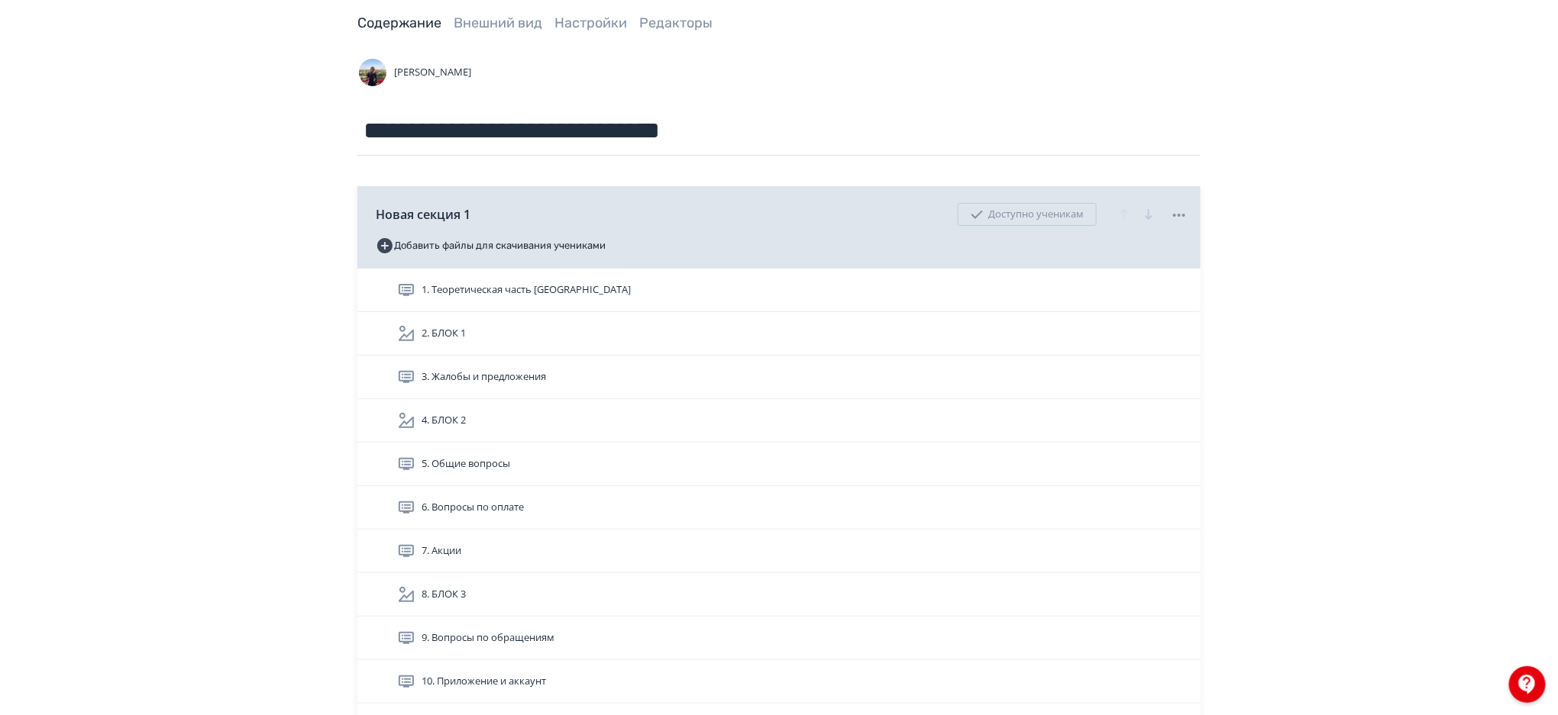
scroll to position [0, 0]
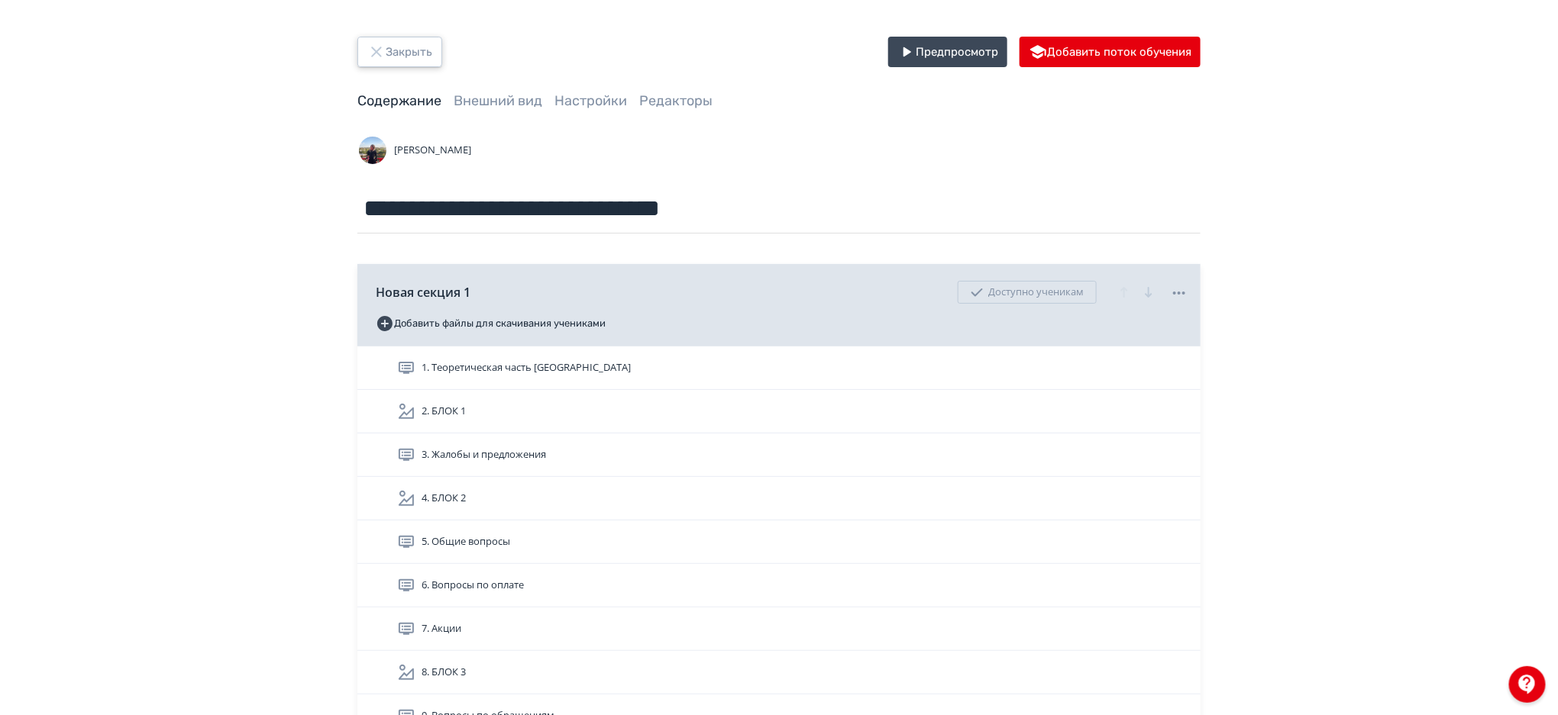
click at [418, 63] on button "Закрыть" at bounding box center [399, 52] width 85 height 31
